Goal: Find specific page/section: Find specific page/section

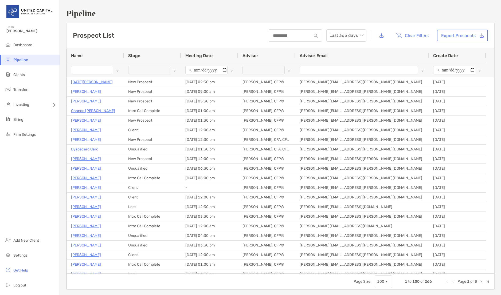
click at [384, 281] on span "Page Size" at bounding box center [386, 282] width 4 height 4
click at [289, 70] on span "Open Filter Menu" at bounding box center [289, 70] width 4 height 4
click at [289, 69] on span "Open Filter Menu" at bounding box center [289, 70] width 4 height 4
click at [260, 70] on div at bounding box center [263, 70] width 42 height 9
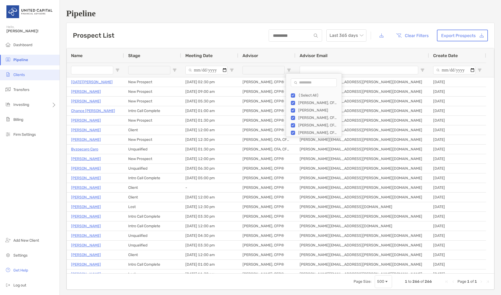
click at [18, 74] on span "Clients" at bounding box center [18, 75] width 11 height 5
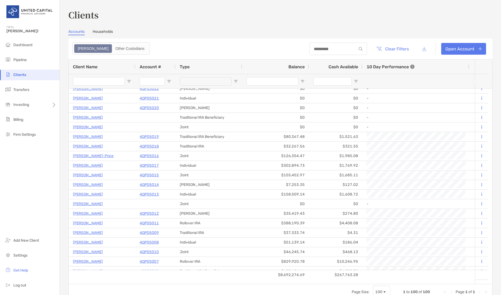
click at [298, 17] on h3 "Clients" at bounding box center [280, 15] width 424 height 12
click at [266, 22] on div "Clients Accounts Households Zoe Other Custodians Clear Filters Open Account 1 t…" at bounding box center [280, 155] width 424 height 292
click at [216, 15] on h3 "Clients" at bounding box center [280, 15] width 424 height 12
